Goal: Task Accomplishment & Management: Complete application form

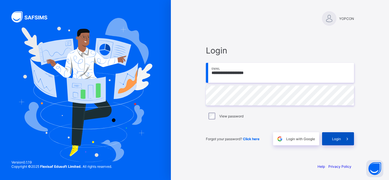
click at [335, 138] on span "Login" at bounding box center [336, 139] width 9 height 4
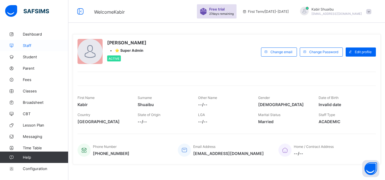
click at [31, 44] on span "Staff" at bounding box center [46, 45] width 46 height 5
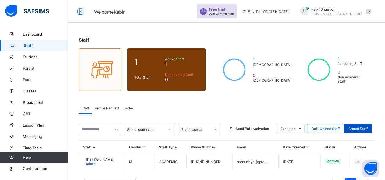
click at [363, 127] on span "Create Staff" at bounding box center [357, 129] width 19 height 4
select select "**"
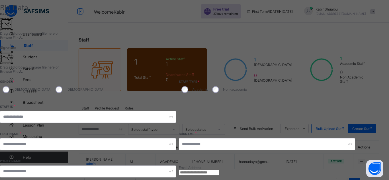
scroll to position [19, 0]
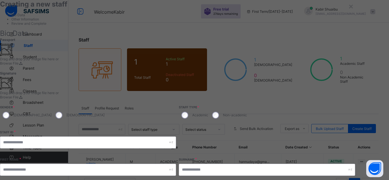
click at [50, 26] on ul "Bio Data Other Information Review and Complete" at bounding box center [180, 19] width 360 height 13
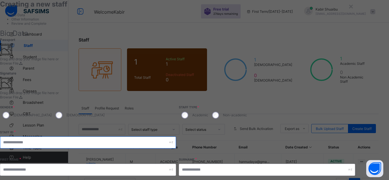
click at [176, 137] on input "text" at bounding box center [88, 143] width 176 height 12
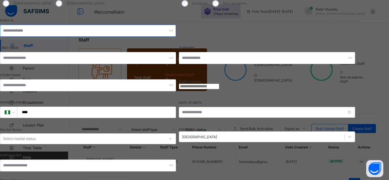
scroll to position [133, 0]
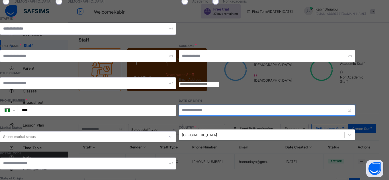
click at [287, 105] on input at bounding box center [267, 110] width 176 height 11
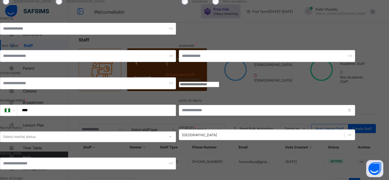
click at [267, 64] on div "**********" at bounding box center [180, 103] width 360 height 237
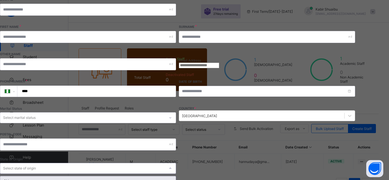
click at [176, 106] on div "Marital Status Select marital status" at bounding box center [88, 117] width 176 height 23
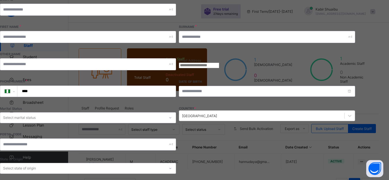
click at [217, 114] on div "[GEOGRAPHIC_DATA]" at bounding box center [199, 116] width 35 height 4
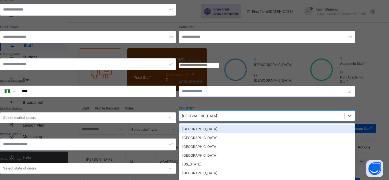
click at [299, 125] on div "[GEOGRAPHIC_DATA]" at bounding box center [267, 129] width 176 height 9
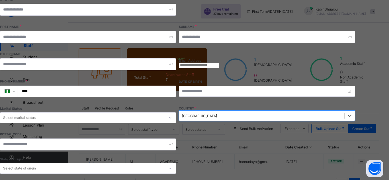
click at [36, 163] on div "Select state of origin" at bounding box center [19, 168] width 33 height 11
click at [217, 114] on div "[GEOGRAPHIC_DATA]" at bounding box center [199, 116] width 35 height 4
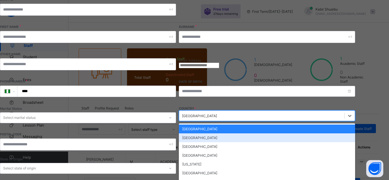
click at [312, 134] on div "[GEOGRAPHIC_DATA]" at bounding box center [267, 138] width 176 height 9
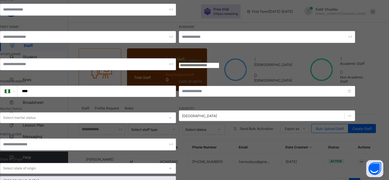
click at [36, 163] on div "Select state of origin" at bounding box center [19, 168] width 33 height 11
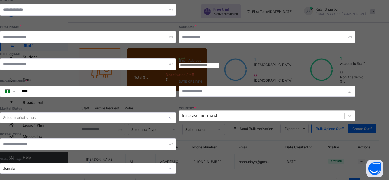
click at [217, 114] on div "[GEOGRAPHIC_DATA]" at bounding box center [199, 116] width 35 height 4
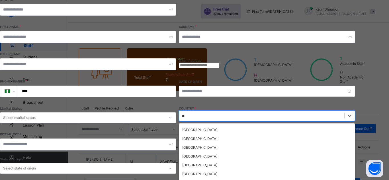
scroll to position [8, 0]
type input "***"
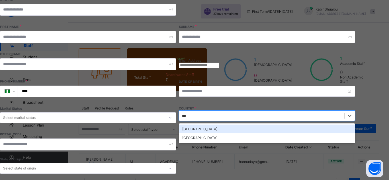
scroll to position [0, 0]
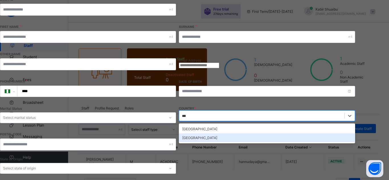
click at [298, 134] on div "[GEOGRAPHIC_DATA]" at bounding box center [267, 138] width 176 height 9
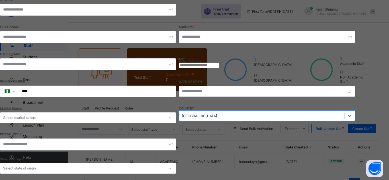
click at [36, 163] on div "Select state of origin" at bounding box center [19, 168] width 33 height 11
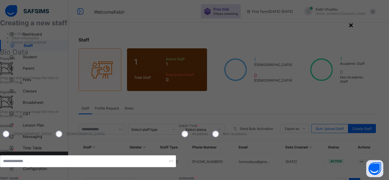
click at [354, 25] on div "×" at bounding box center [351, 25] width 5 height 10
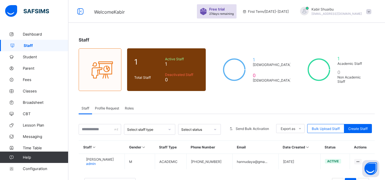
click at [345, 13] on span "[EMAIL_ADDRESS][DOMAIN_NAME]" at bounding box center [337, 13] width 50 height 3
click at [110, 29] on div "Staff 1 Total Staff Active Staff 1 Deactivated Staff 0 1 [DEMOGRAPHIC_DATA] 0 […" at bounding box center [226, 117] width 317 height 176
click at [33, 168] on span "Configuration" at bounding box center [45, 169] width 45 height 5
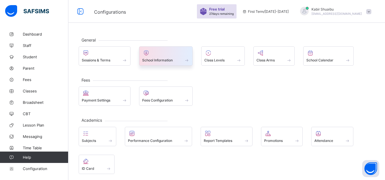
click at [158, 55] on div at bounding box center [166, 53] width 48 height 7
select select "**"
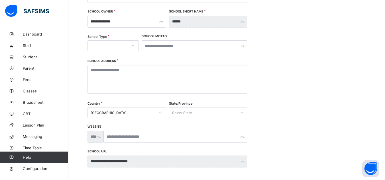
scroll to position [114, 0]
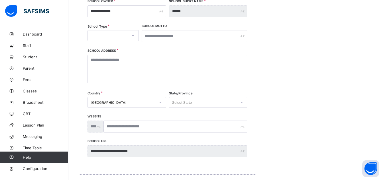
click at [131, 101] on div "[GEOGRAPHIC_DATA]" at bounding box center [127, 102] width 79 height 11
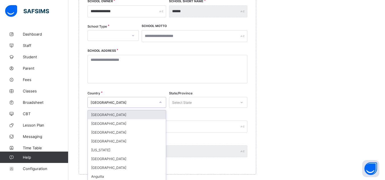
scroll to position [132, 0]
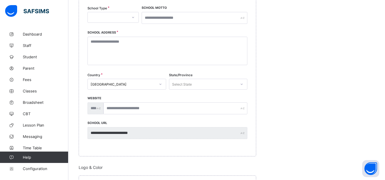
click at [136, 71] on div "School Address" at bounding box center [168, 53] width 160 height 42
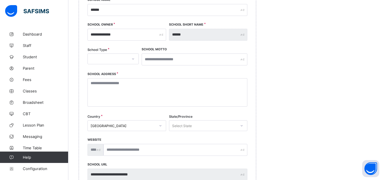
scroll to position [47, 0]
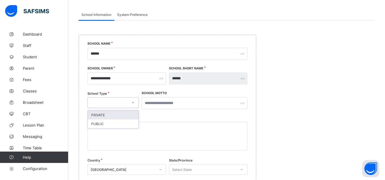
click at [122, 101] on div at bounding box center [108, 103] width 40 height 8
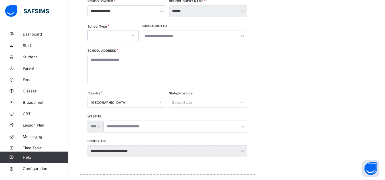
scroll to position [143, 0]
